Goal: Download file/media

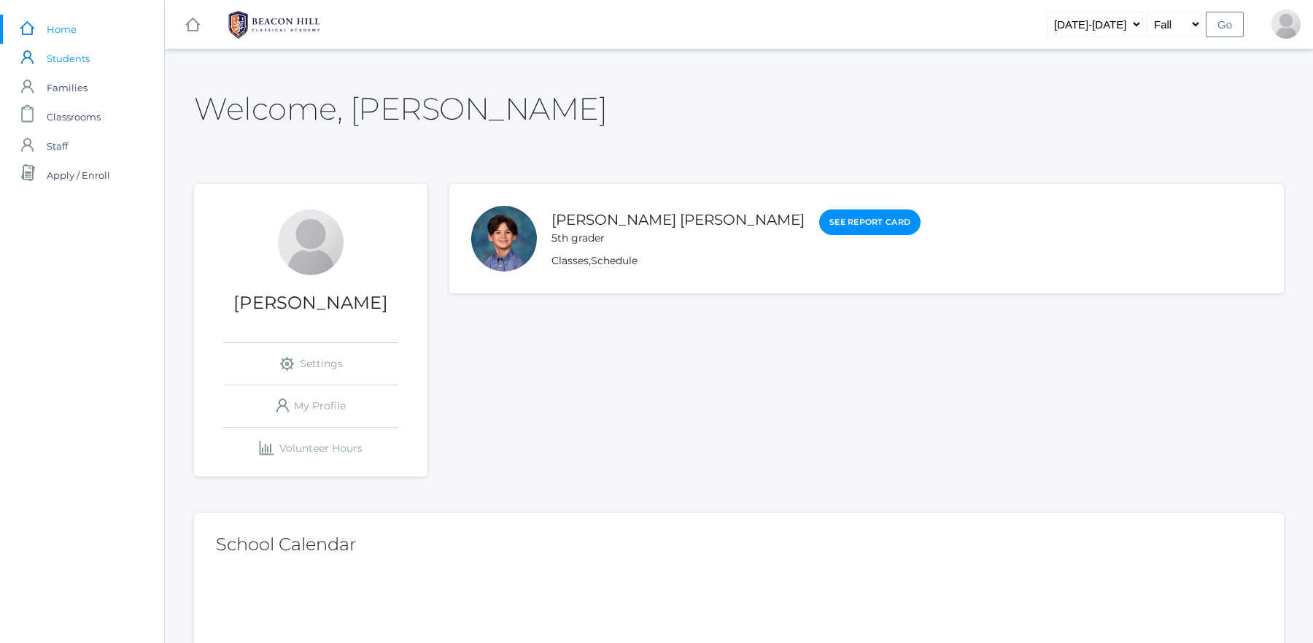
click at [66, 50] on span "Students" at bounding box center [68, 58] width 43 height 29
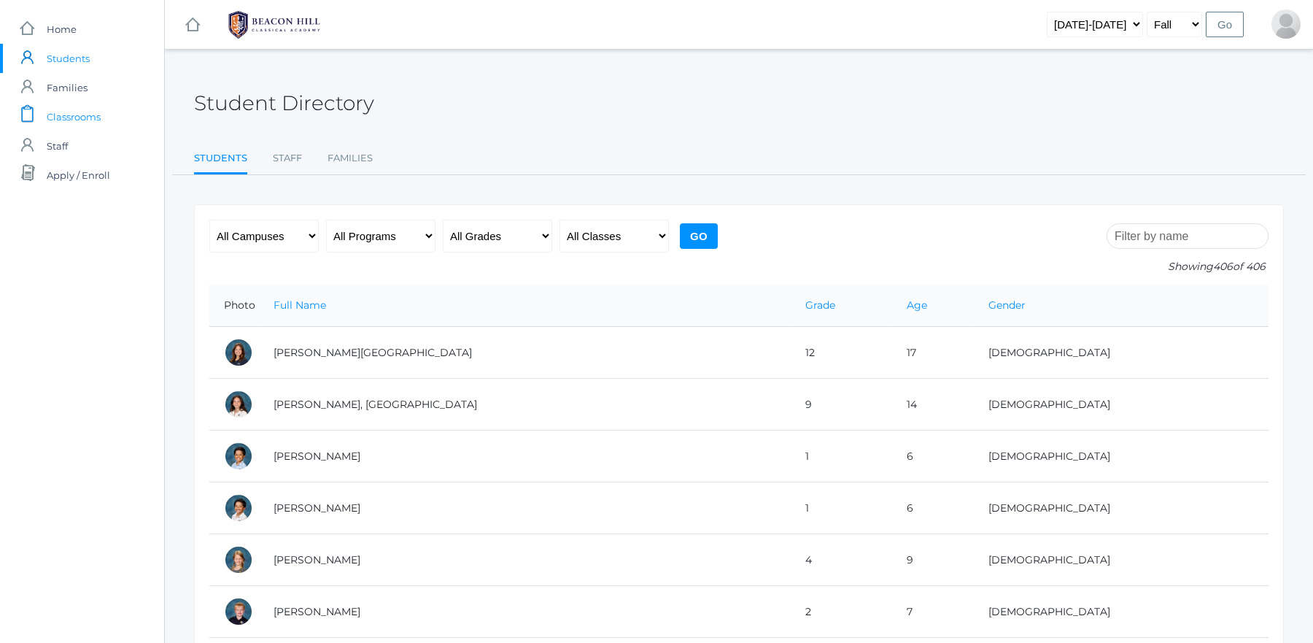
click at [67, 123] on span "Classrooms" at bounding box center [74, 116] width 54 height 29
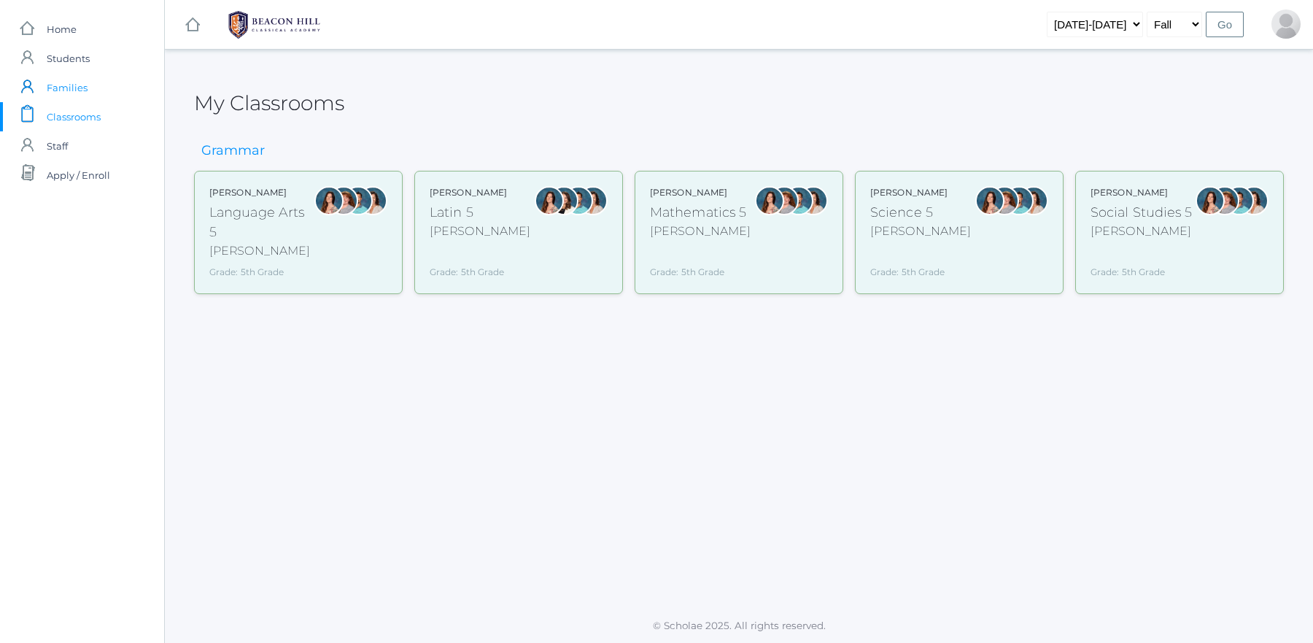
click at [62, 90] on span "Families" at bounding box center [67, 87] width 41 height 29
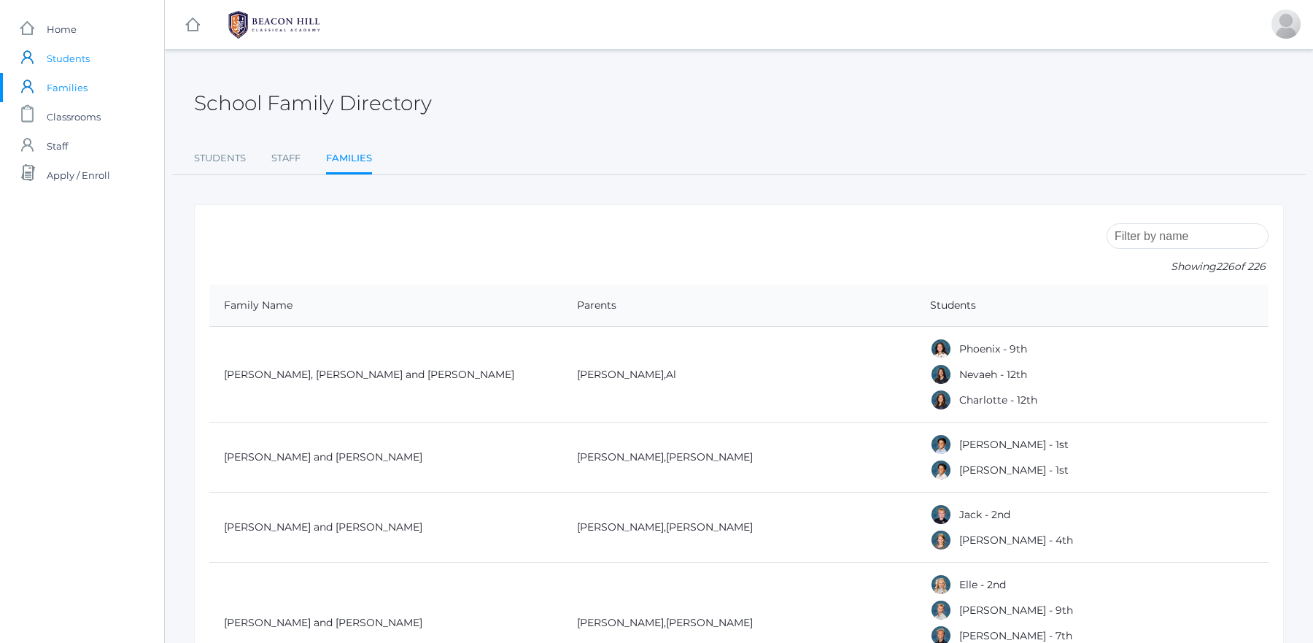
click at [68, 61] on span "Students" at bounding box center [68, 58] width 43 height 29
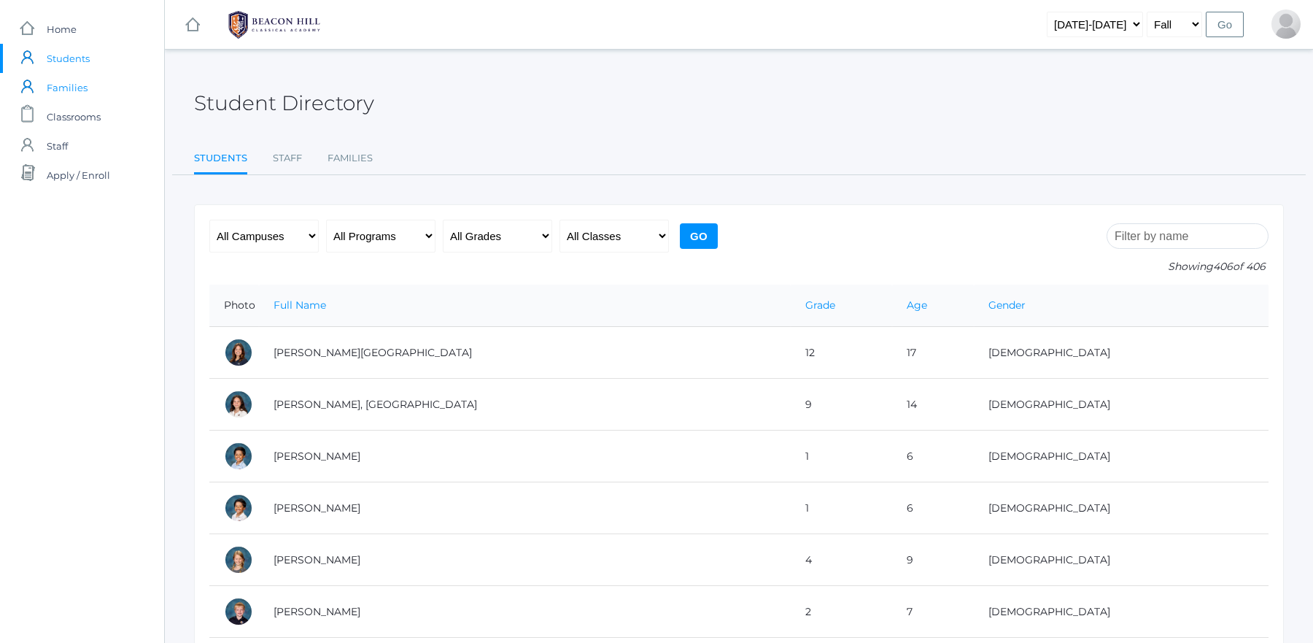
click at [69, 89] on span "Families" at bounding box center [67, 87] width 41 height 29
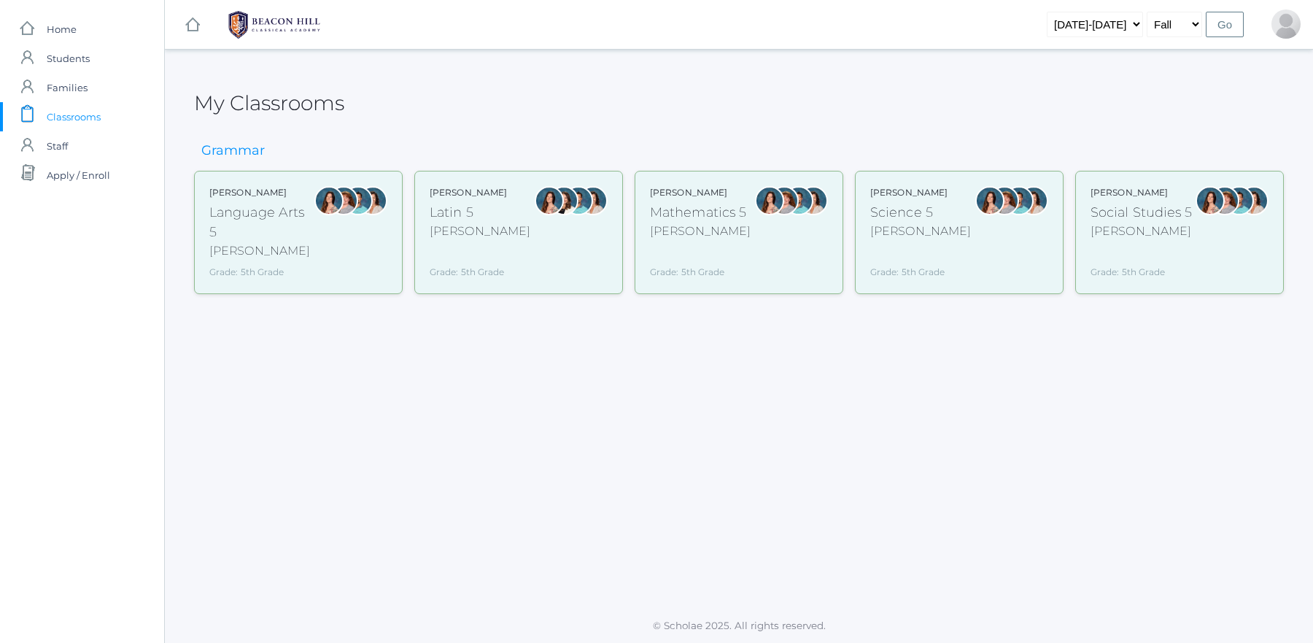
click at [260, 263] on div "[PERSON_NAME] Language Arts 5 [PERSON_NAME] Grade: 5th Grade 05LA" at bounding box center [261, 232] width 105 height 93
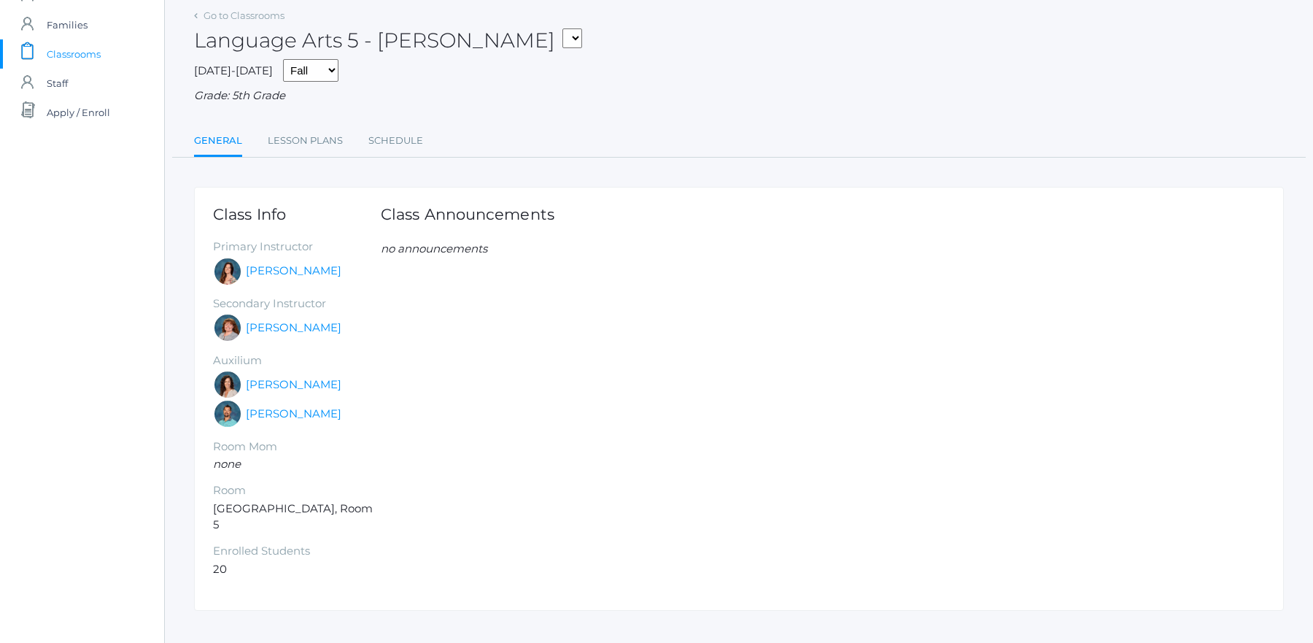
scroll to position [65, 0]
click at [289, 142] on link "Lesson Plans" at bounding box center [305, 138] width 75 height 29
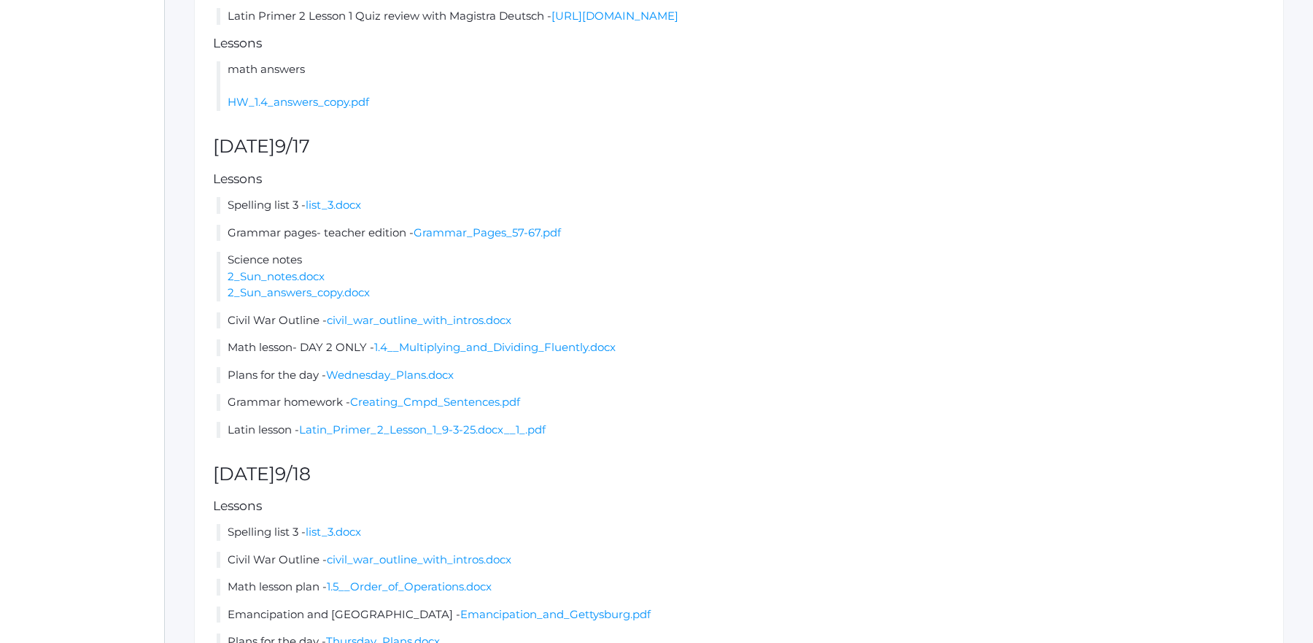
scroll to position [744, 0]
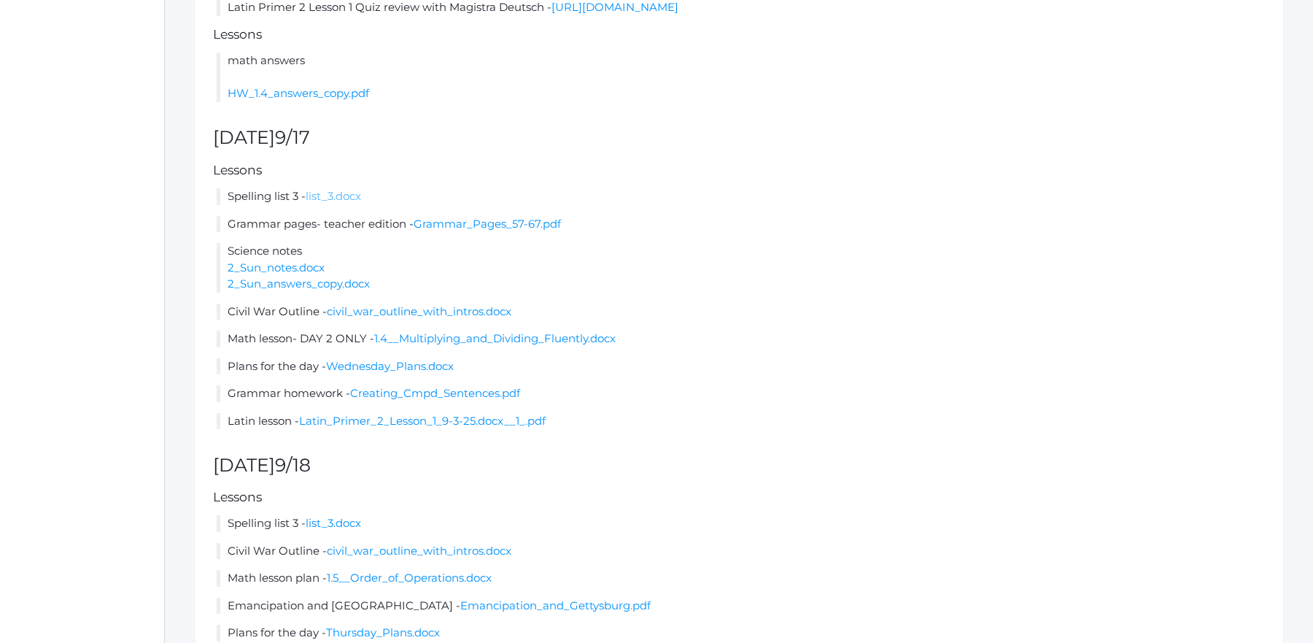
click at [346, 194] on link "list_3.docx" at bounding box center [333, 196] width 55 height 14
